Goal: Transaction & Acquisition: Download file/media

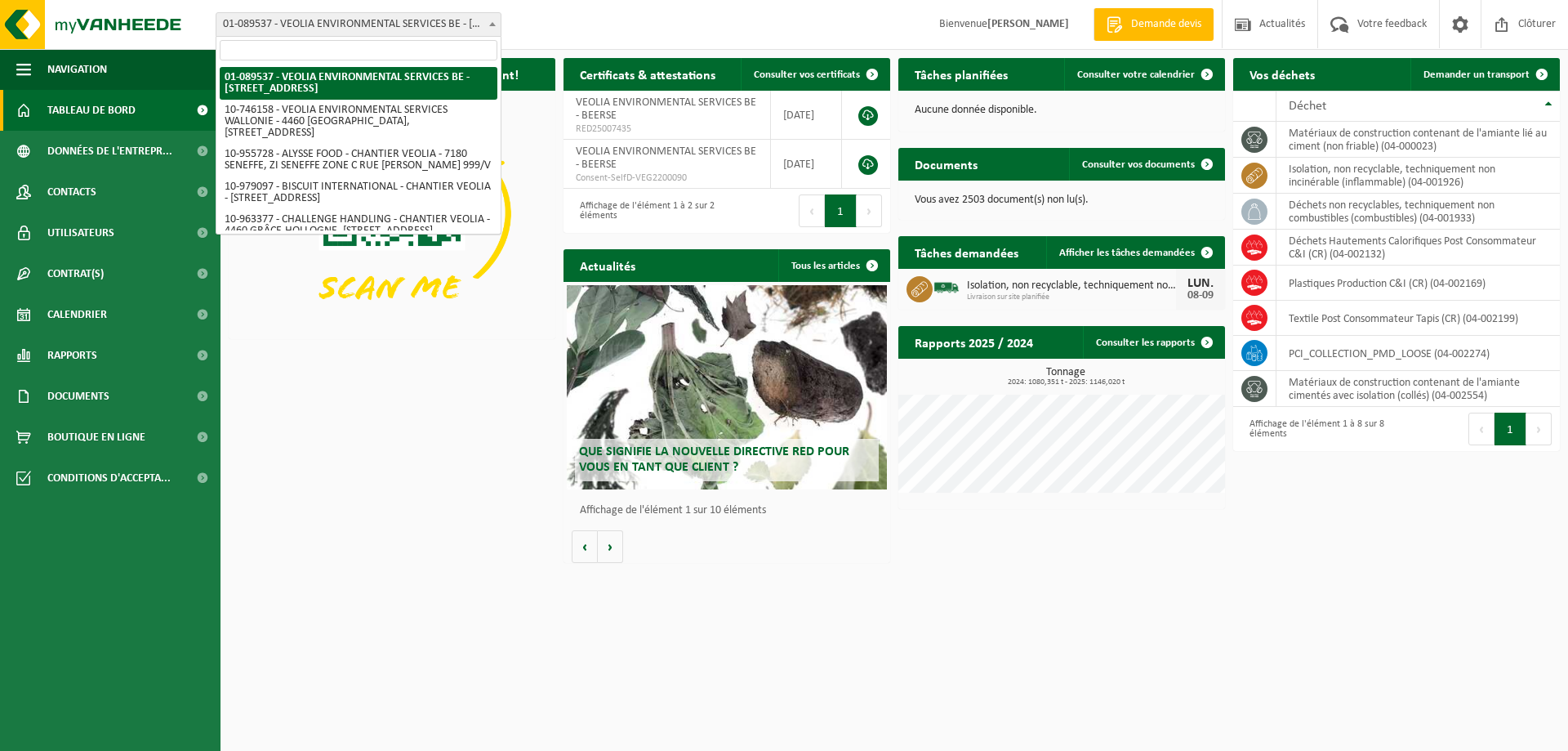
click at [494, 27] on span at bounding box center [492, 23] width 16 height 22
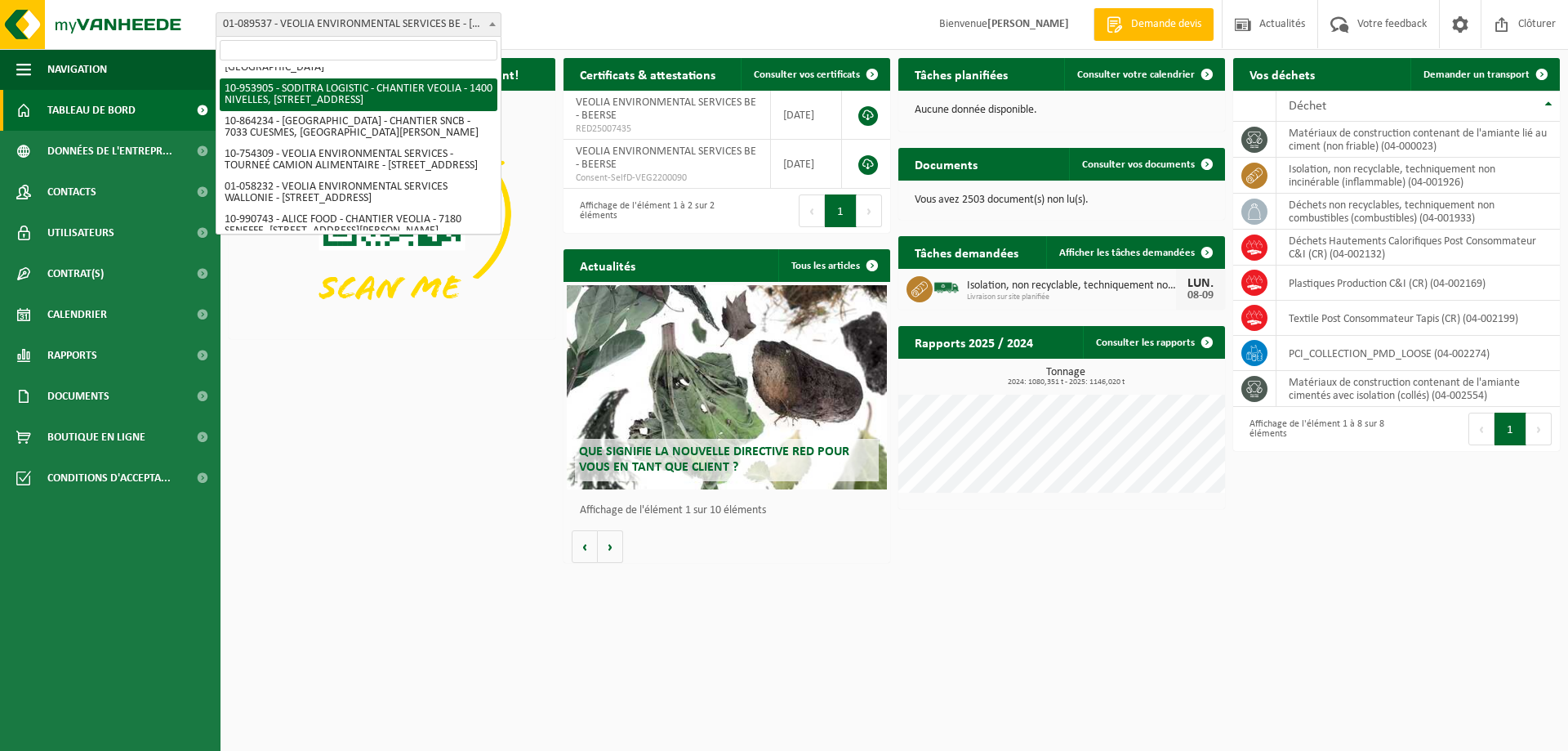
scroll to position [976, 0]
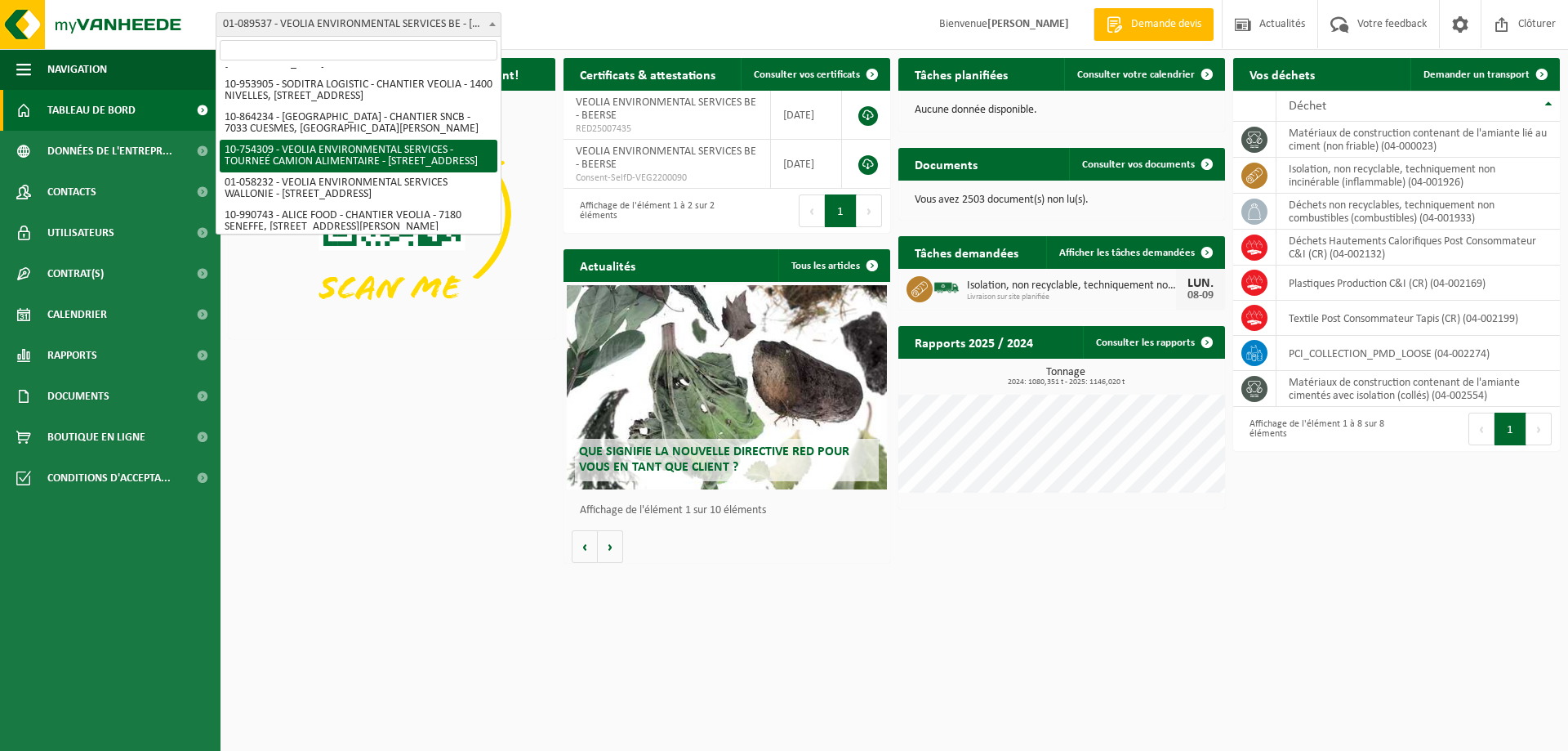
select select "95907"
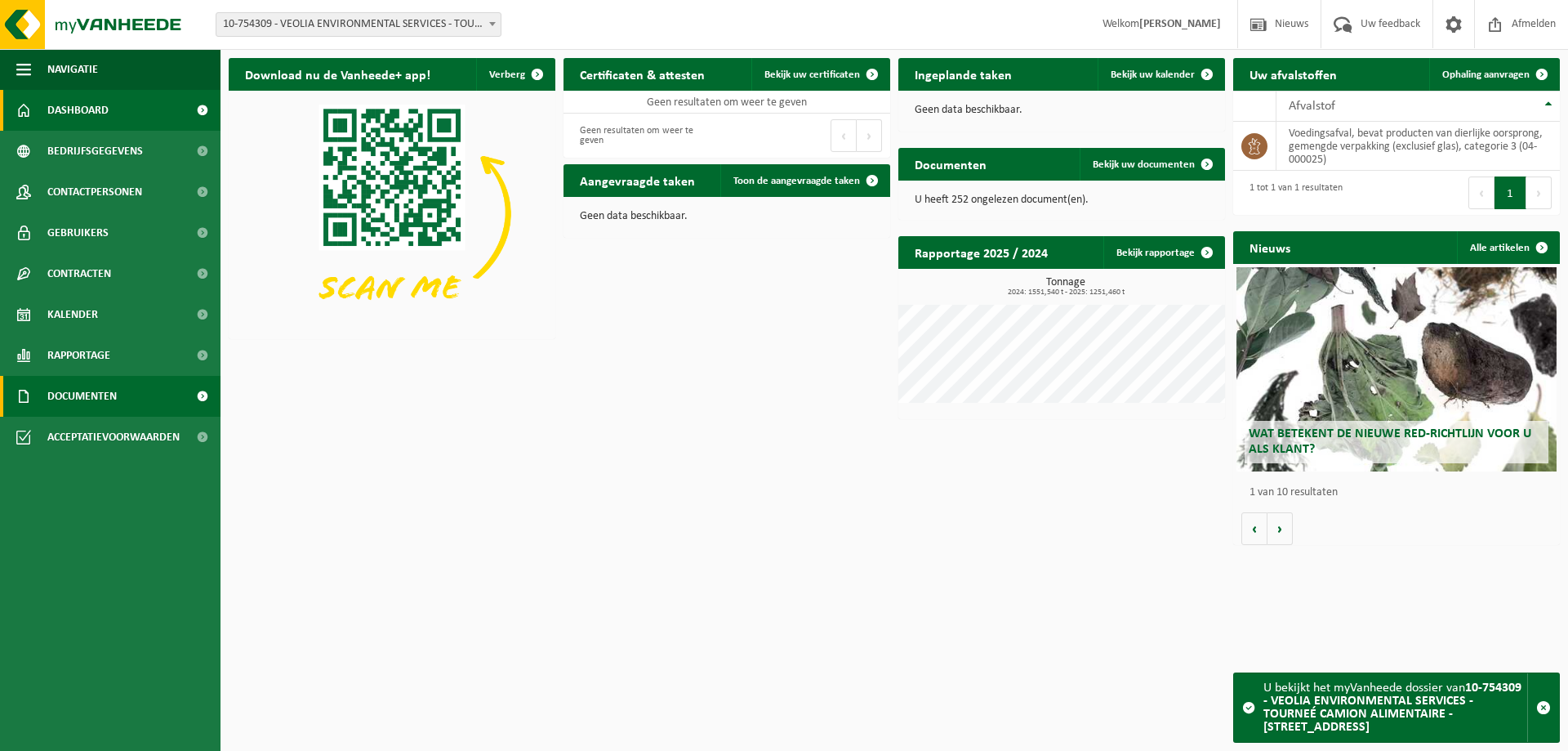
click at [105, 400] on span "Documenten" at bounding box center [82, 396] width 69 height 41
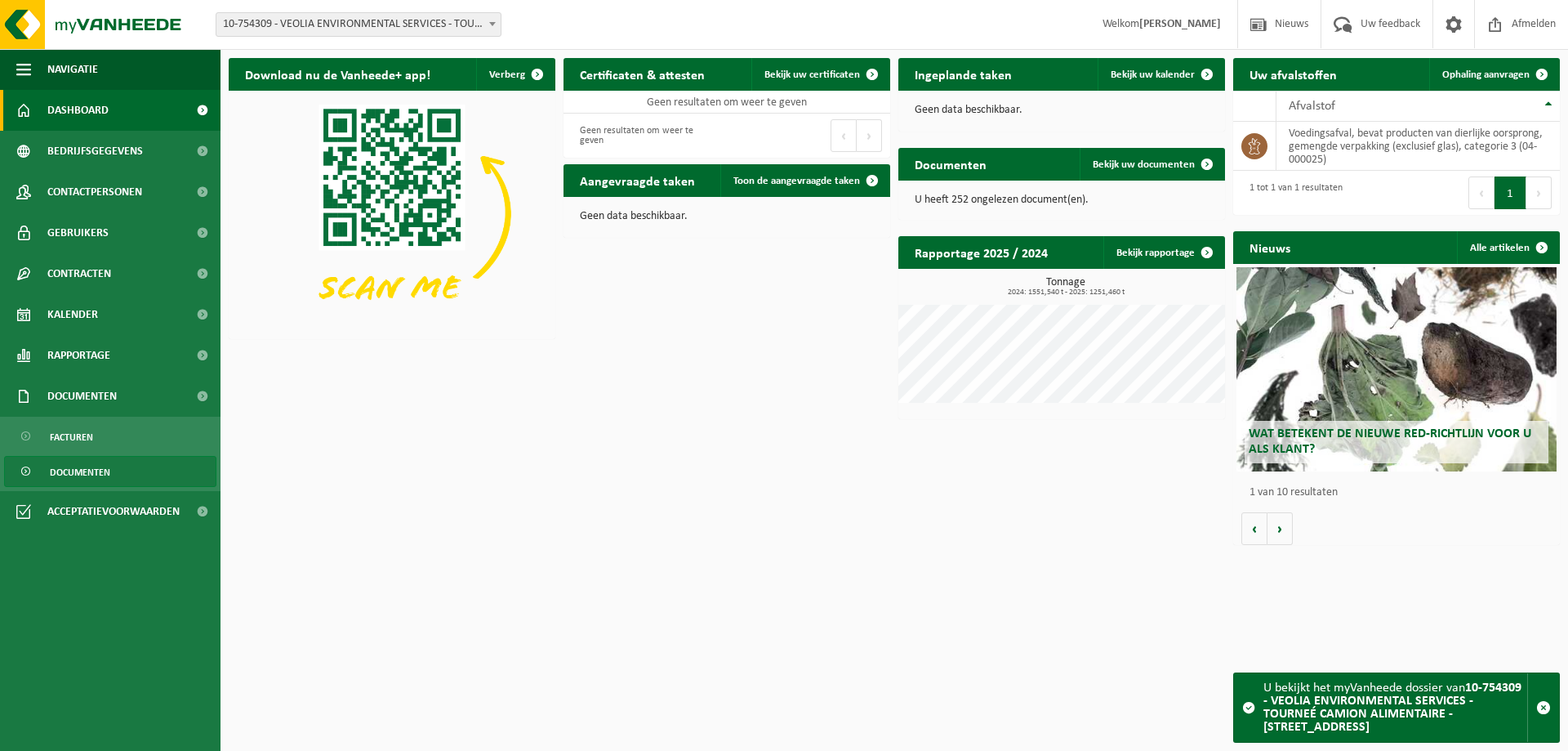
click at [104, 471] on span "Documenten" at bounding box center [80, 472] width 60 height 31
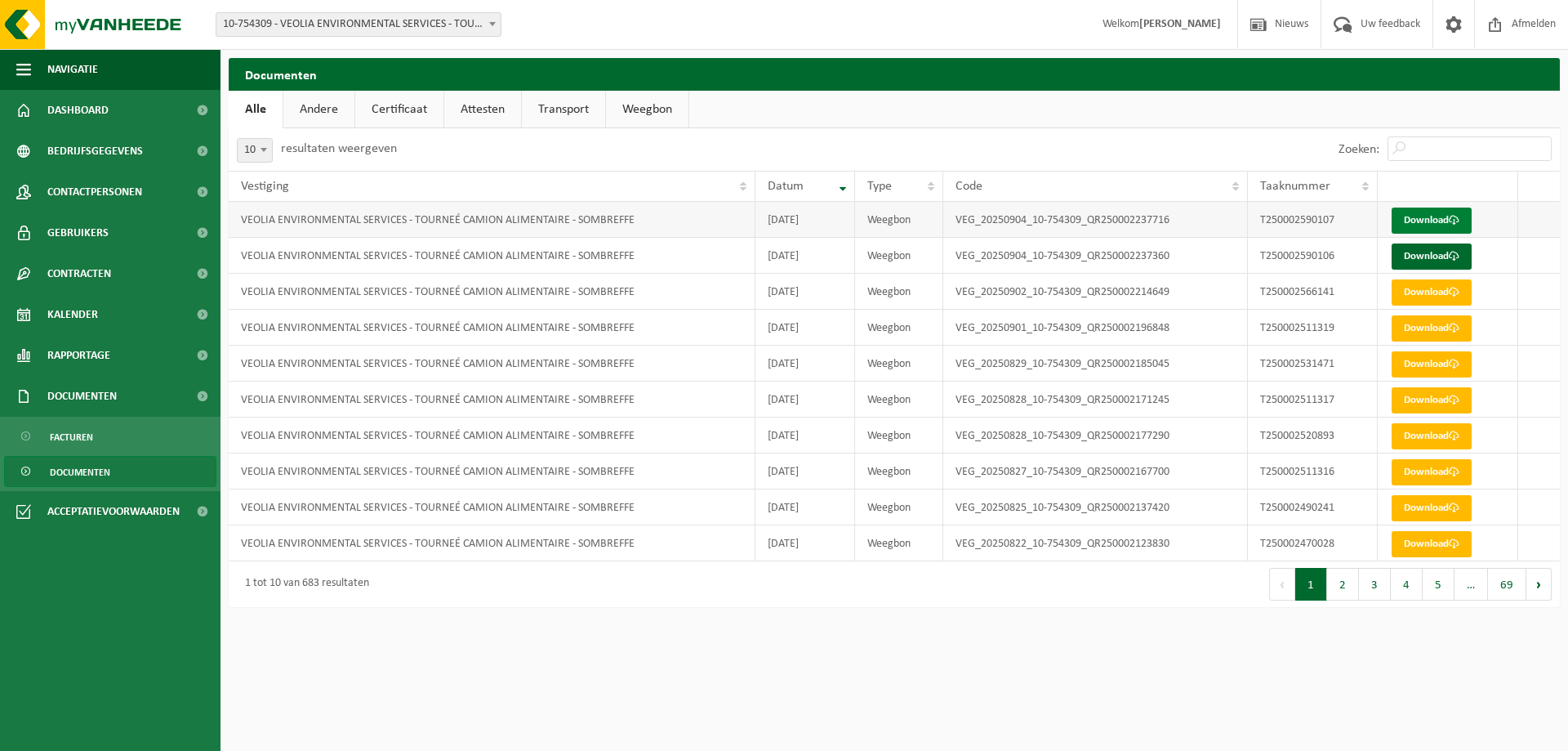
click at [1426, 222] on link "Download" at bounding box center [1431, 221] width 80 height 26
click at [1446, 255] on link "Download" at bounding box center [1431, 256] width 80 height 26
click at [1427, 294] on link "Download" at bounding box center [1431, 293] width 80 height 26
click at [1419, 330] on link "Download" at bounding box center [1431, 329] width 80 height 26
click at [1444, 367] on link "Download" at bounding box center [1431, 364] width 80 height 26
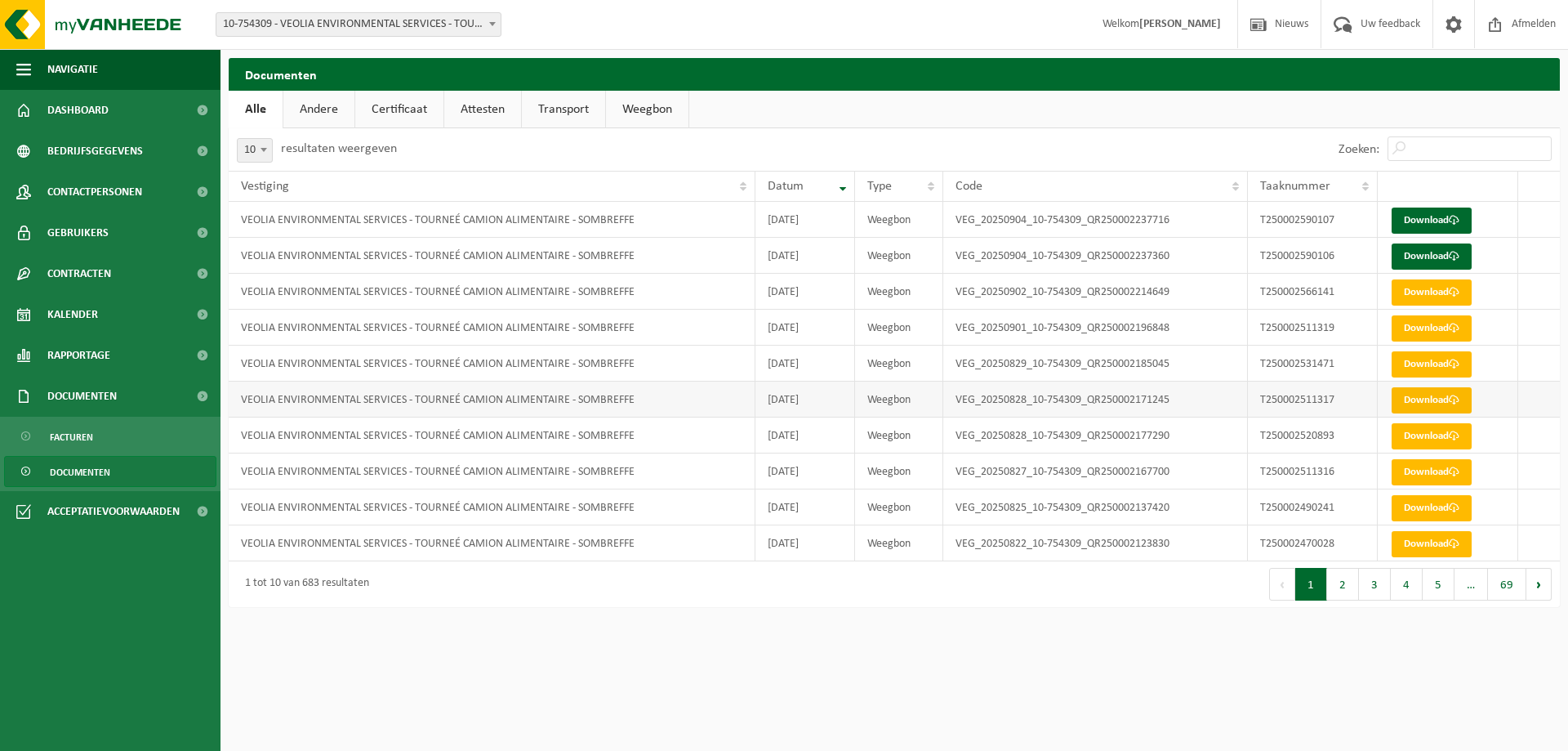
click at [1423, 396] on link "Download" at bounding box center [1431, 401] width 80 height 26
click at [1439, 441] on link "Download" at bounding box center [1431, 437] width 80 height 26
click at [1408, 504] on link "Download" at bounding box center [1431, 508] width 80 height 26
